Goal: Task Accomplishment & Management: Manage account settings

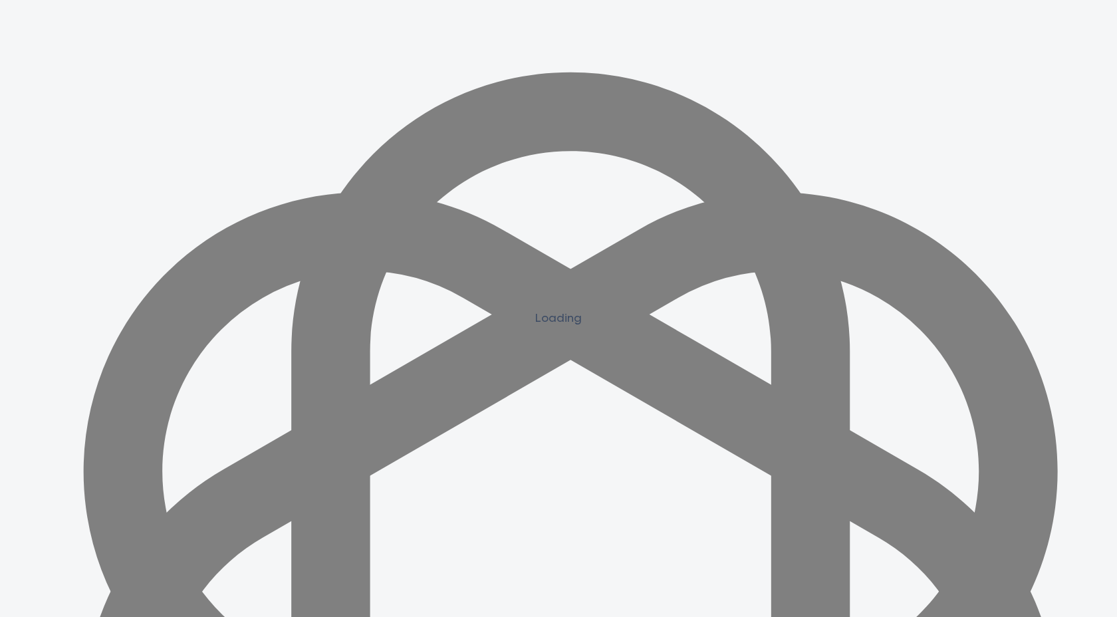
scroll to position [1150, 0]
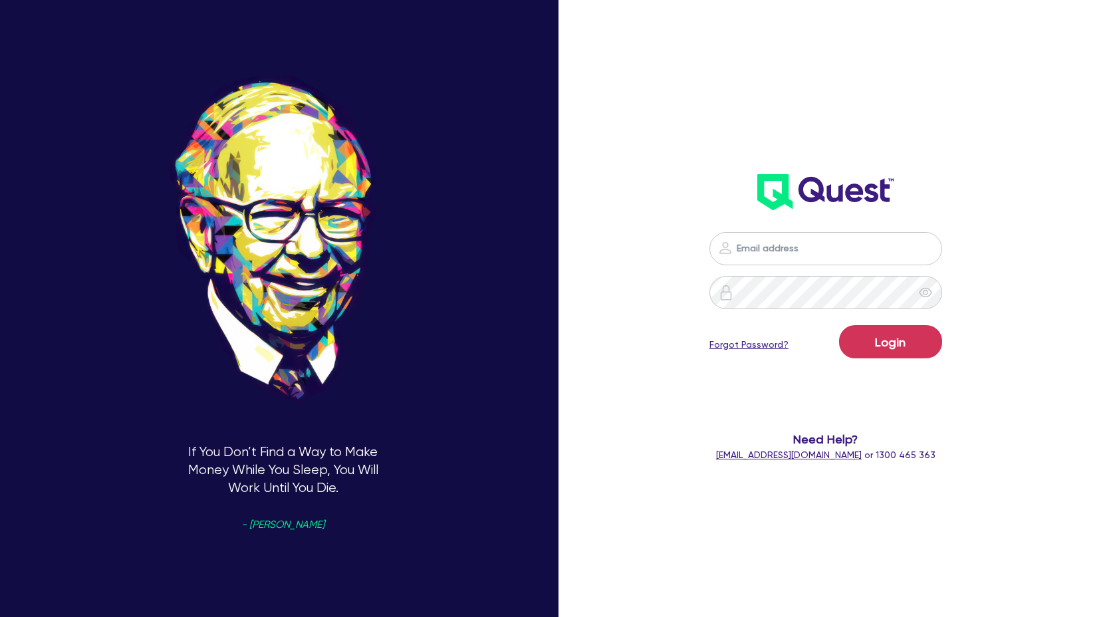
scroll to position [1196, 0]
type input "claire@theglobalbeautygroup.com"
click at [903, 340] on button "Login" at bounding box center [890, 341] width 103 height 33
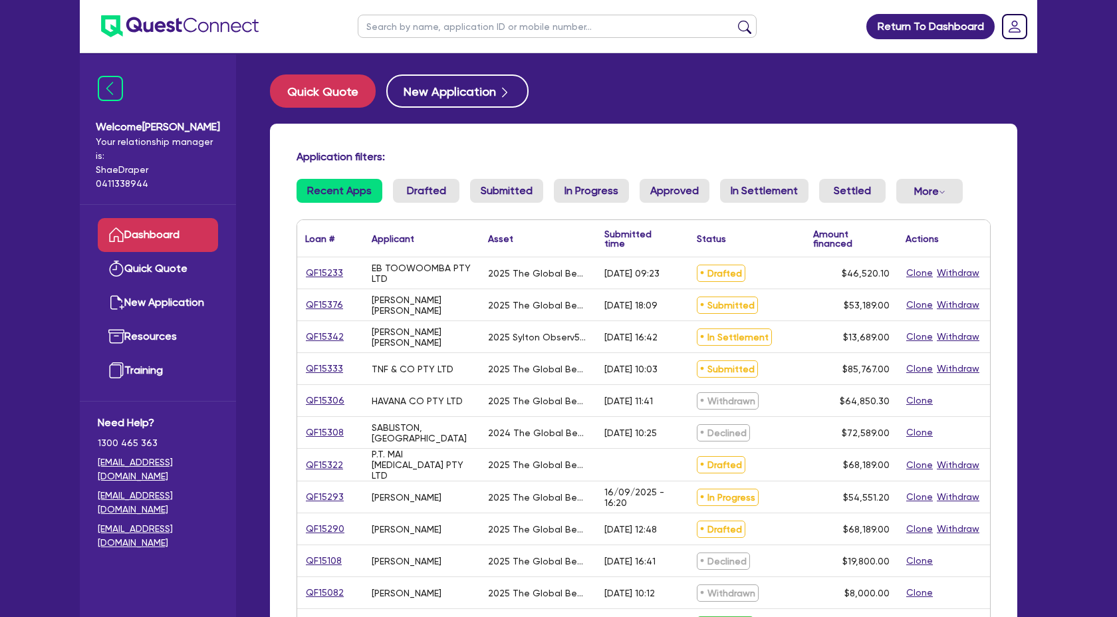
scroll to position [26, 0]
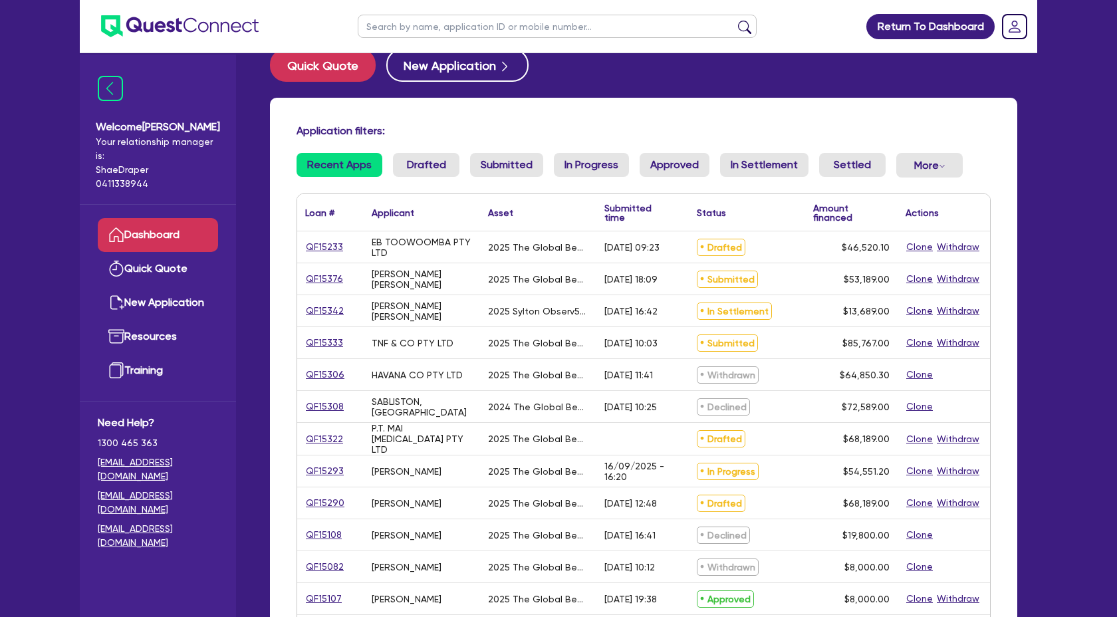
click at [901, 100] on div "Application filters: Recent Apps Drafted Submitted In Progress Approved In Sett…" at bounding box center [643, 516] width 747 height 837
click at [1058, 408] on div "Return To Dashboard Edit Profile Logout Welcome Claire Your relationship manage…" at bounding box center [558, 495] width 1117 height 1042
